Goal: Transaction & Acquisition: Purchase product/service

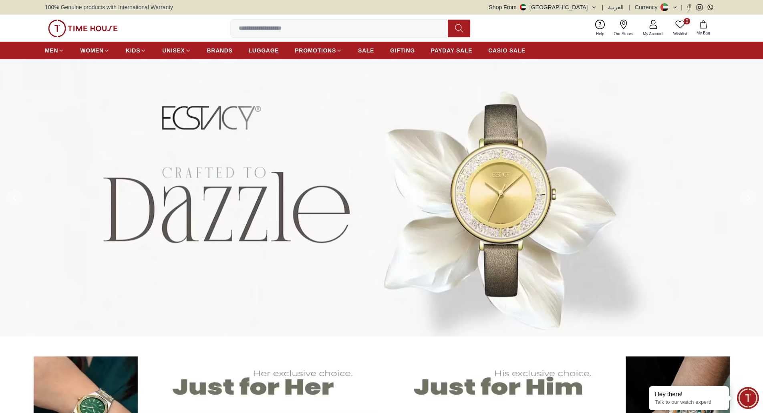
click at [85, 24] on img at bounding box center [83, 29] width 70 height 18
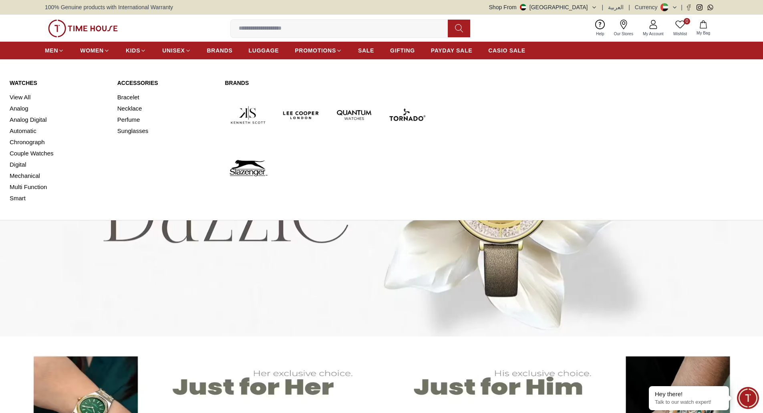
click at [24, 81] on link "Watches" at bounding box center [59, 83] width 98 height 8
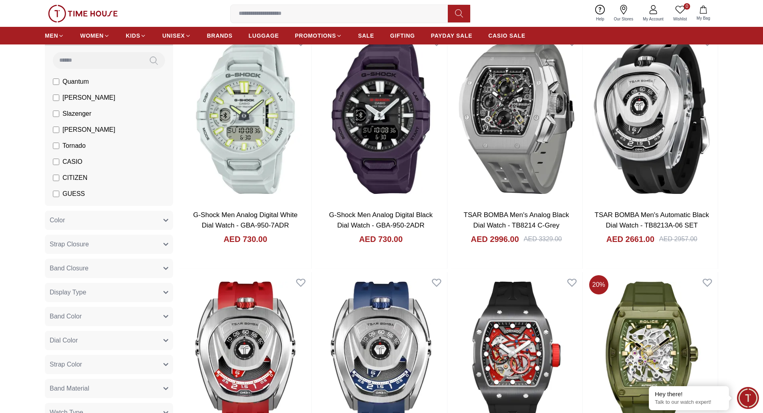
scroll to position [160, 0]
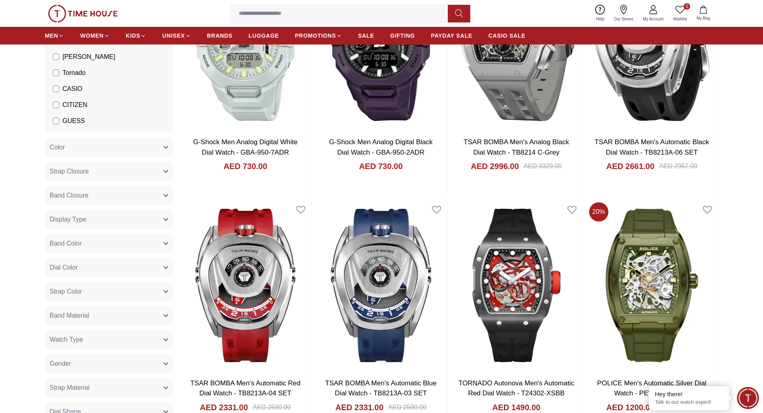
click at [113, 148] on button "Color" at bounding box center [109, 147] width 128 height 19
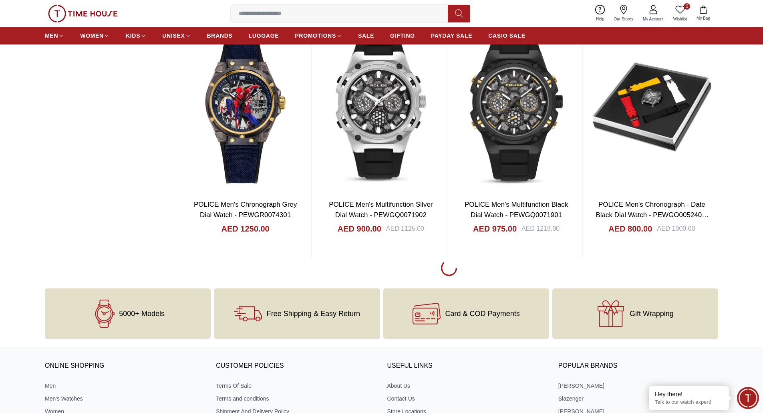
scroll to position [1122, 0]
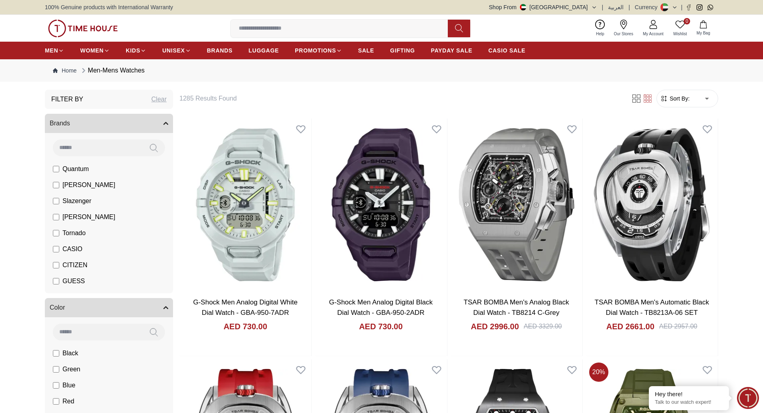
click at [76, 27] on img at bounding box center [83, 29] width 70 height 18
